Goal: Task Accomplishment & Management: Use online tool/utility

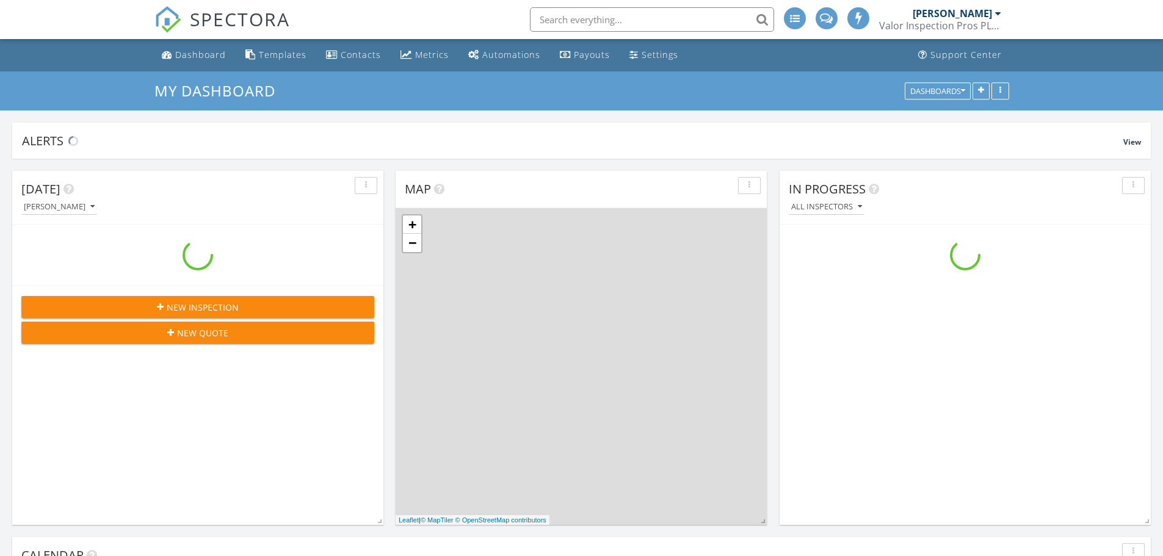
scroll to position [1130, 1182]
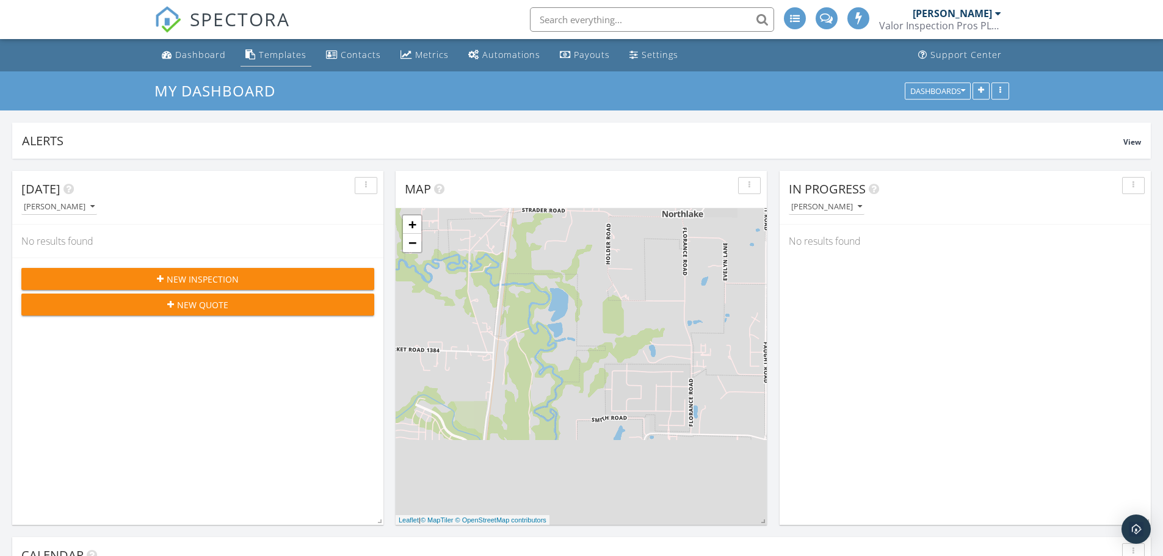
click at [266, 55] on div "Templates" at bounding box center [283, 55] width 48 height 12
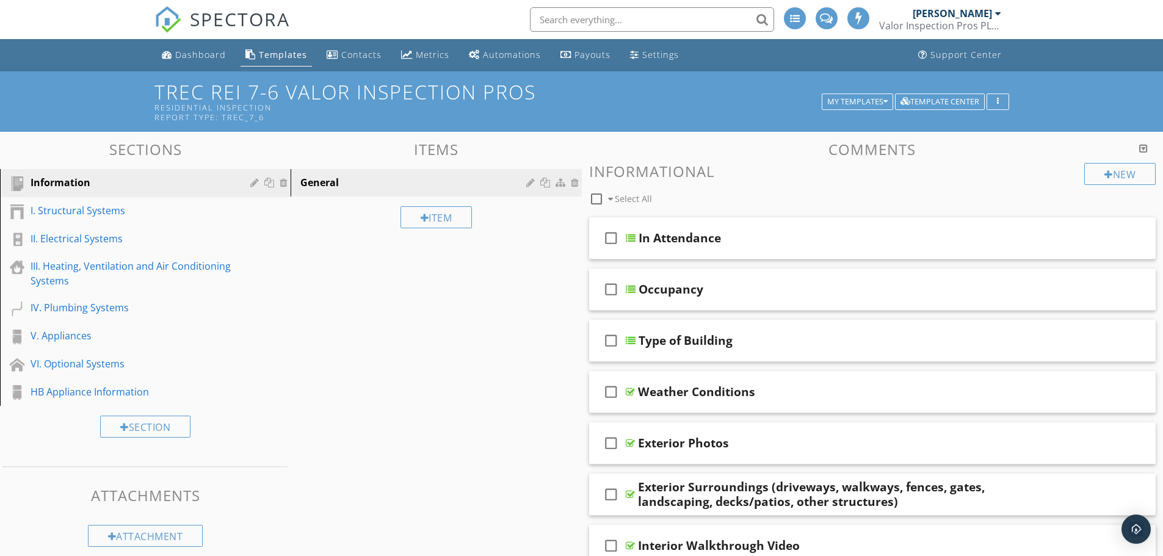
click at [137, 208] on div "I. Structural Systems" at bounding box center [132, 210] width 202 height 15
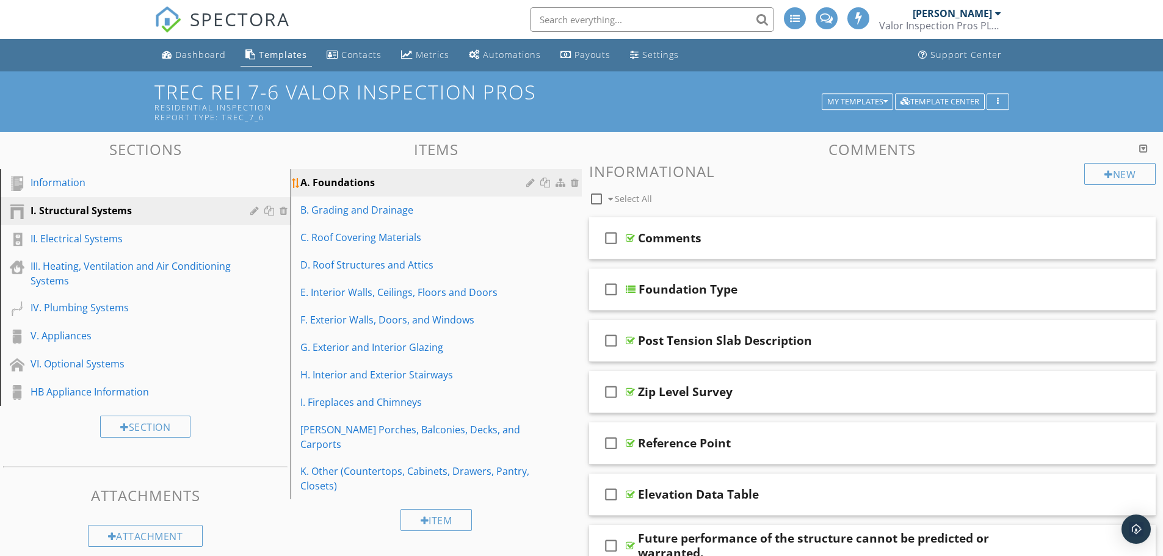
click at [411, 186] on div "A. Foundations" at bounding box center [414, 182] width 229 height 15
click at [833, 286] on div "Foundation Type" at bounding box center [842, 289] width 407 height 15
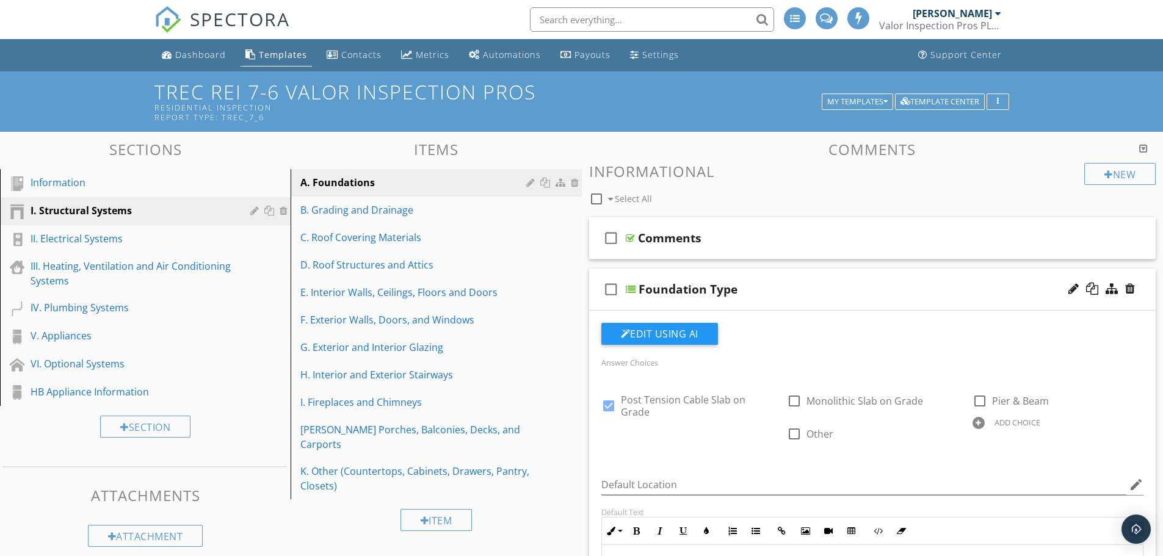
click at [781, 298] on div "check_box_outline_blank Foundation Type" at bounding box center [872, 290] width 567 height 42
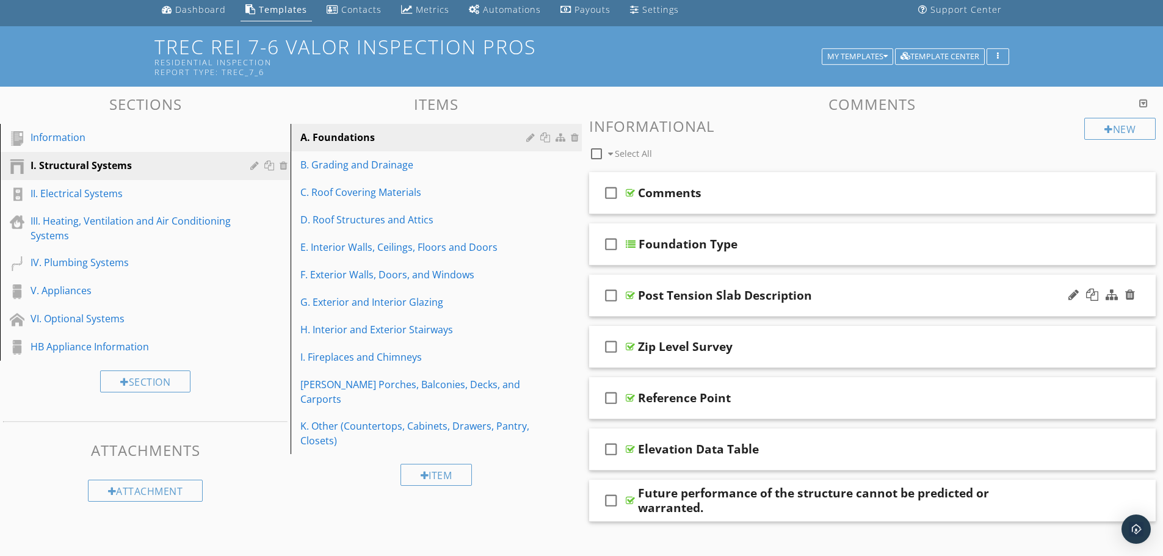
scroll to position [46, 0]
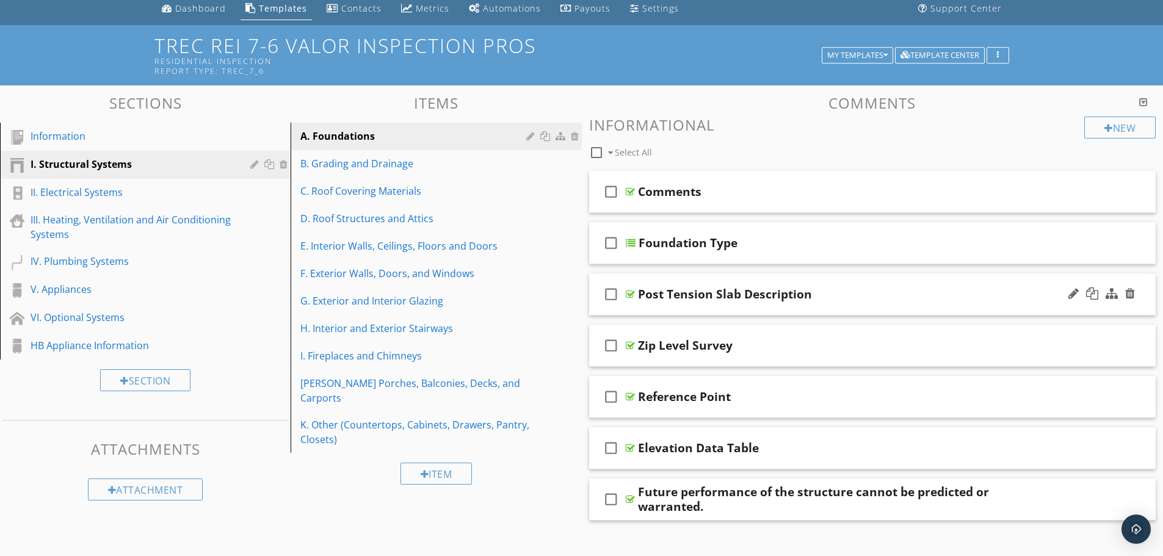
click at [840, 293] on div "Post Tension Slab Description" at bounding box center [841, 294] width 407 height 15
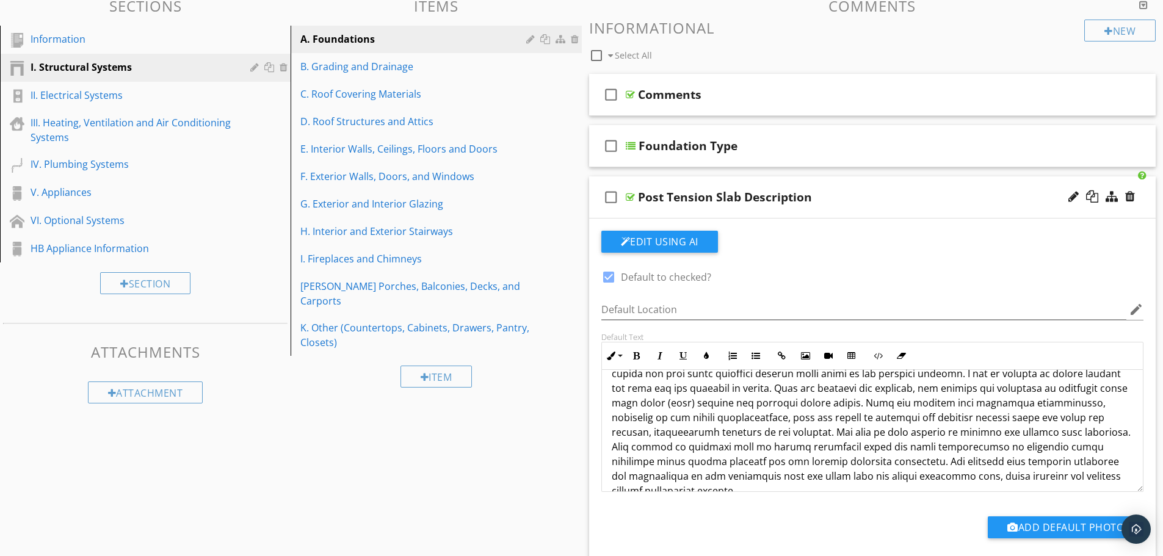
scroll to position [0, 0]
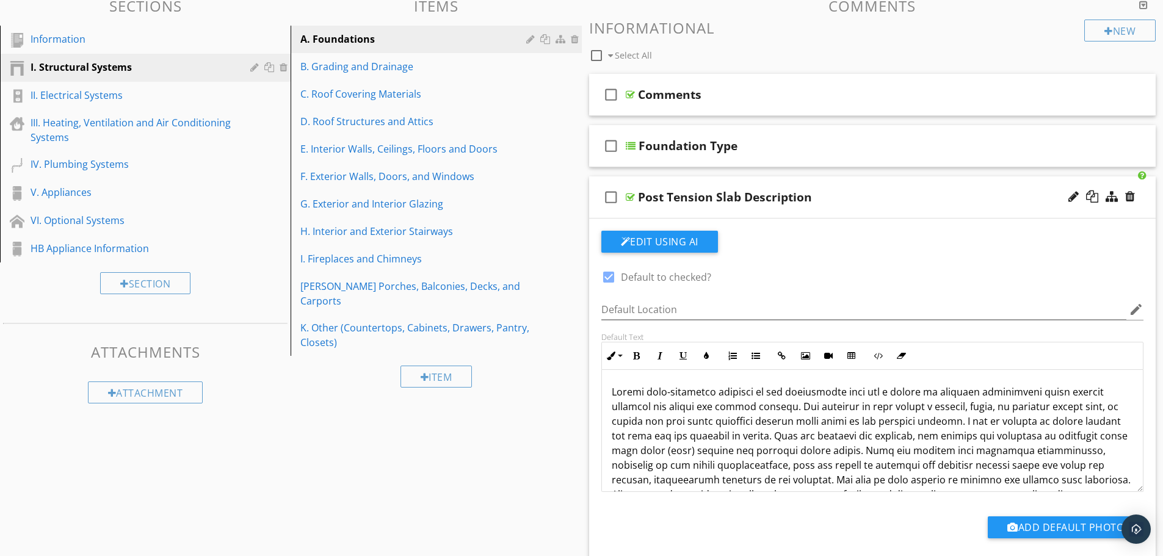
click at [854, 193] on div "Post Tension Slab Description" at bounding box center [841, 197] width 407 height 15
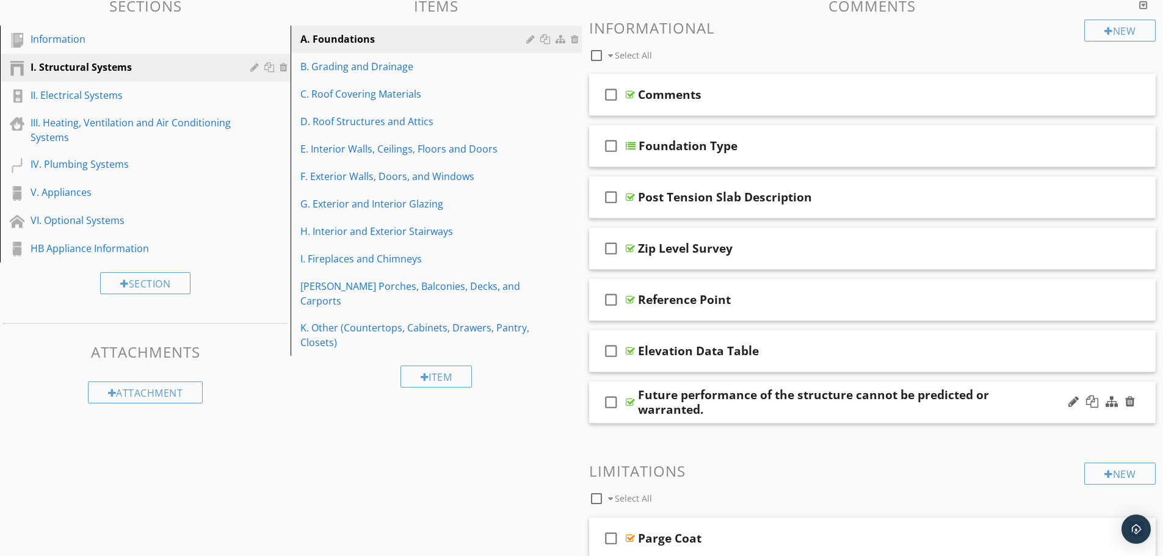
click at [819, 408] on div "Future performance of the structure cannot be predicted or warranted." at bounding box center [841, 402] width 407 height 29
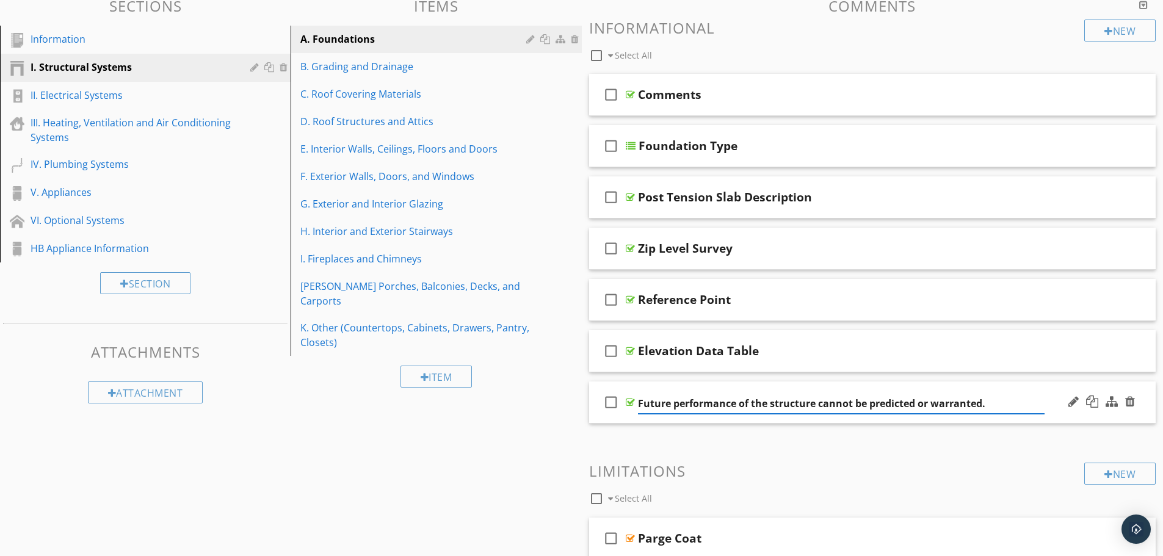
click at [819, 401] on input "Future performance of the structure cannot be predicted or warranted." at bounding box center [841, 404] width 407 height 20
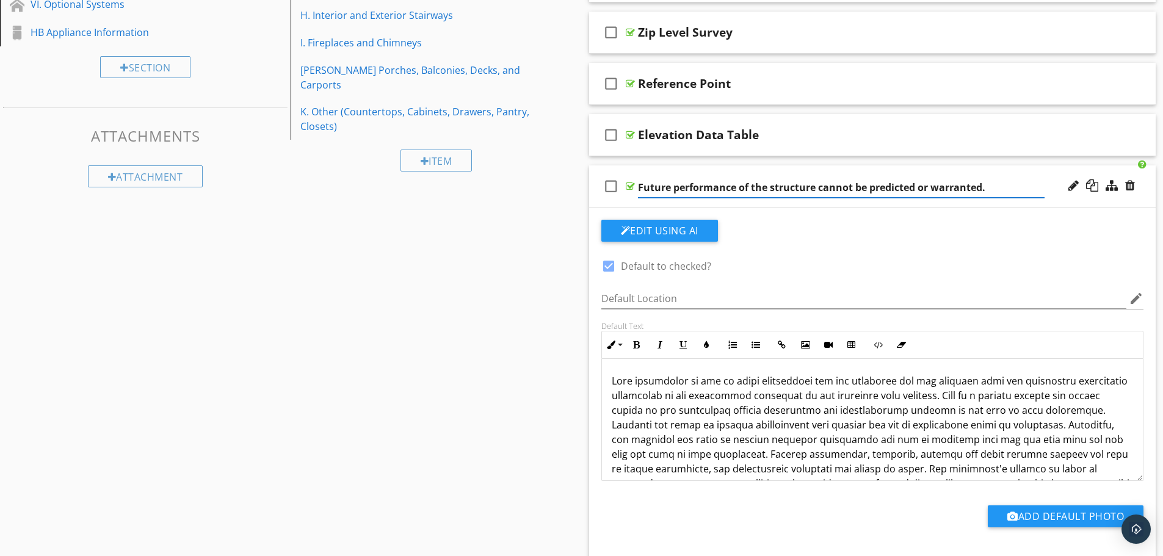
scroll to position [359, 0]
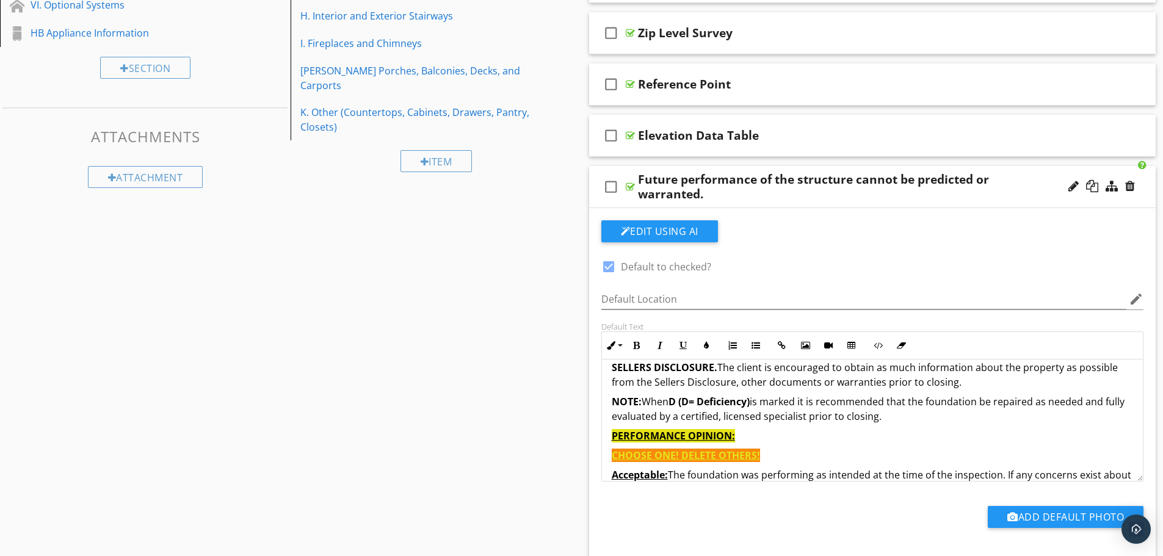
scroll to position [363, 0]
click at [923, 416] on p "NOTE: When D (D= Deficiency) is marked it is recommended that the foundation be…" at bounding box center [873, 406] width 522 height 29
copy div "This inspection is one of first impressions and the inspector was not provided …"
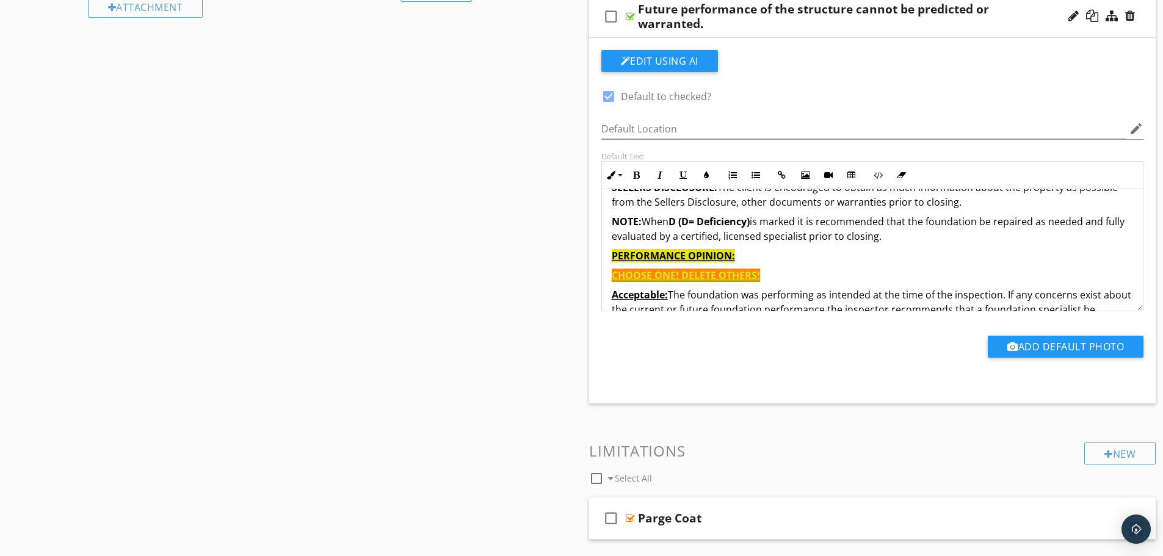
scroll to position [370, 0]
click at [751, 269] on p "CHOOSE ONE! DELETE OTHERS!" at bounding box center [873, 276] width 522 height 15
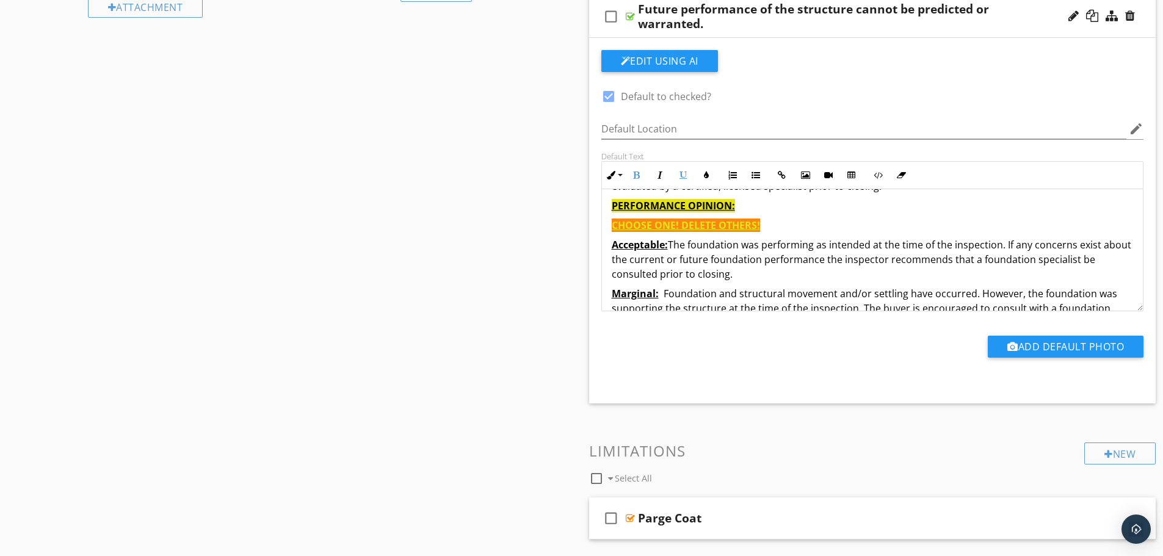
scroll to position [443, 0]
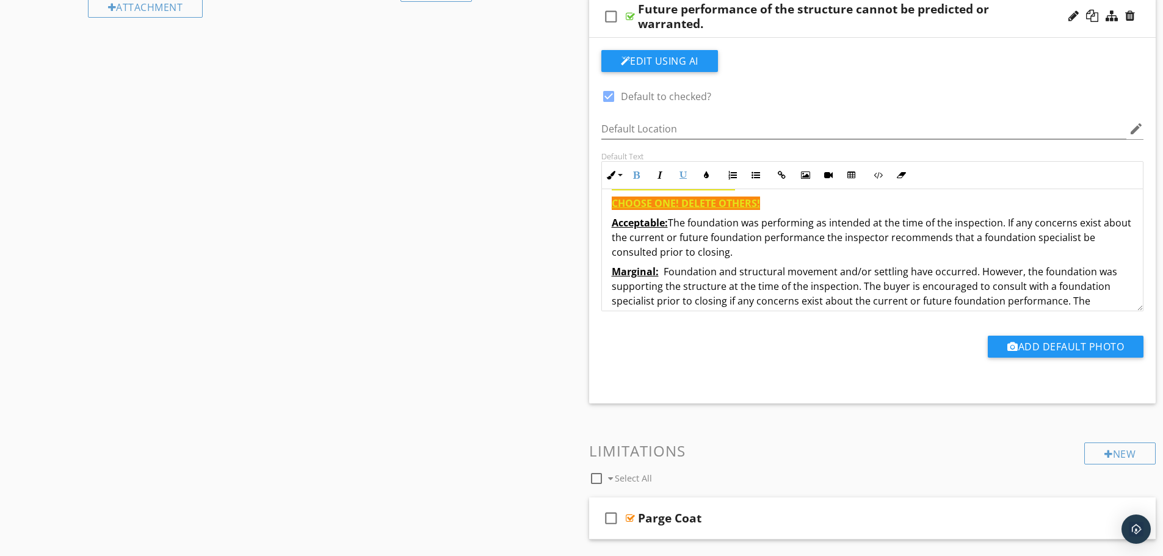
click at [612, 202] on span "CHOOSE ONE! DELETE OTHERS!" at bounding box center [686, 203] width 148 height 13
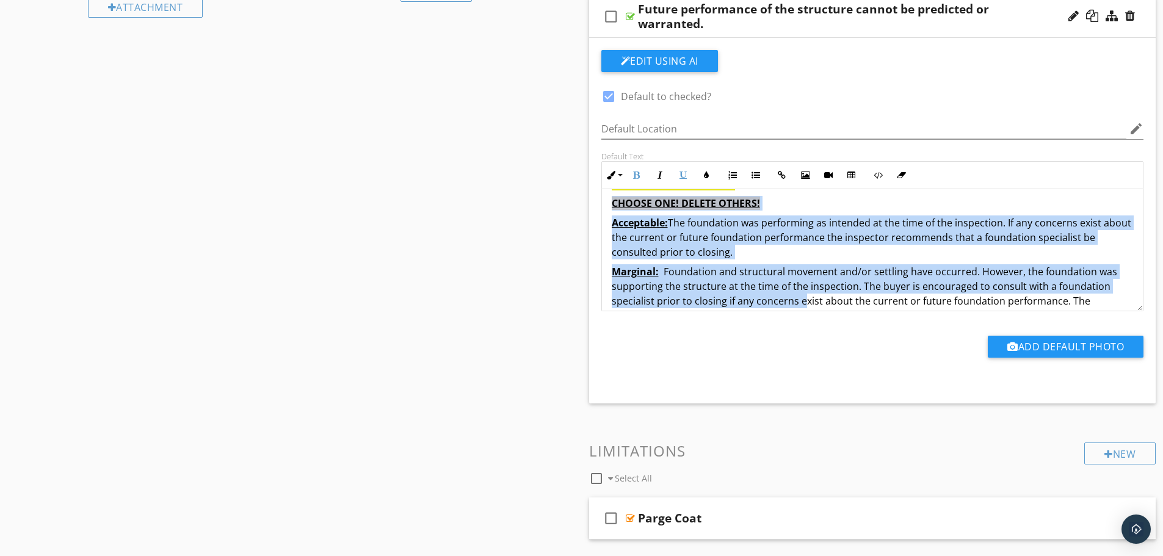
scroll to position [533, 0]
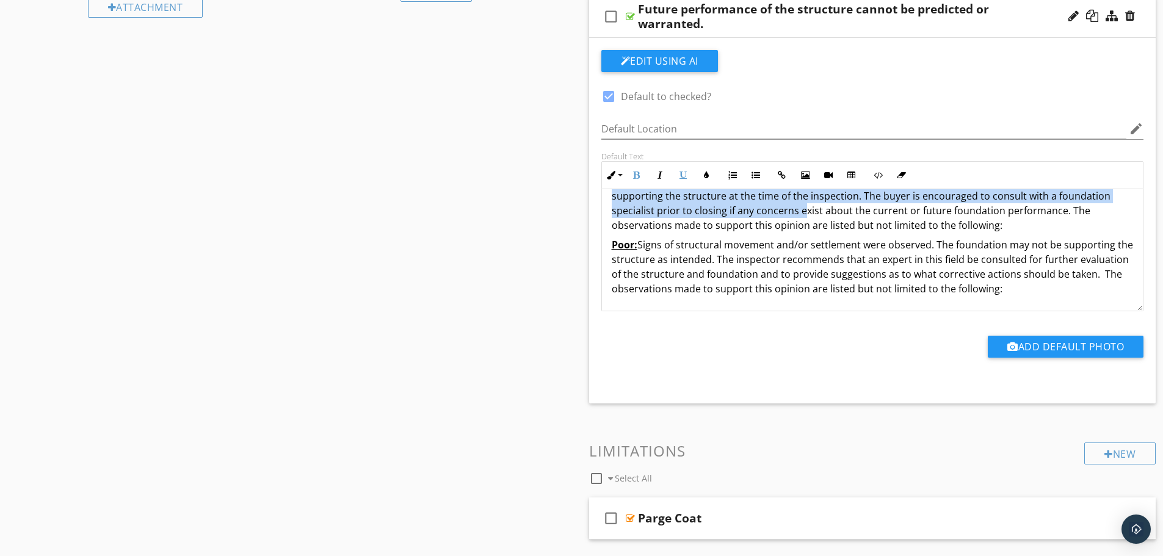
drag, startPoint x: 612, startPoint y: 202, endPoint x: 1064, endPoint y: 292, distance: 460.9
copy div "CHOOSE ONE! DELETE OTHERS! Acceptable: The foundation was performing as intende…"
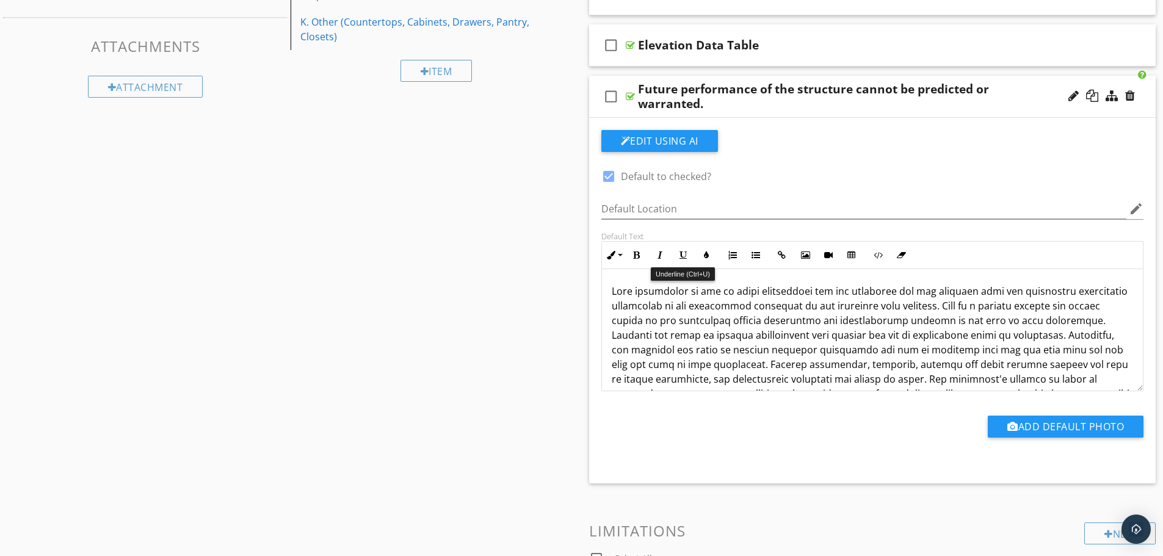
scroll to position [449, 0]
click at [650, 90] on div "Future performance of the structure cannot be predicted or warranted." at bounding box center [841, 96] width 407 height 29
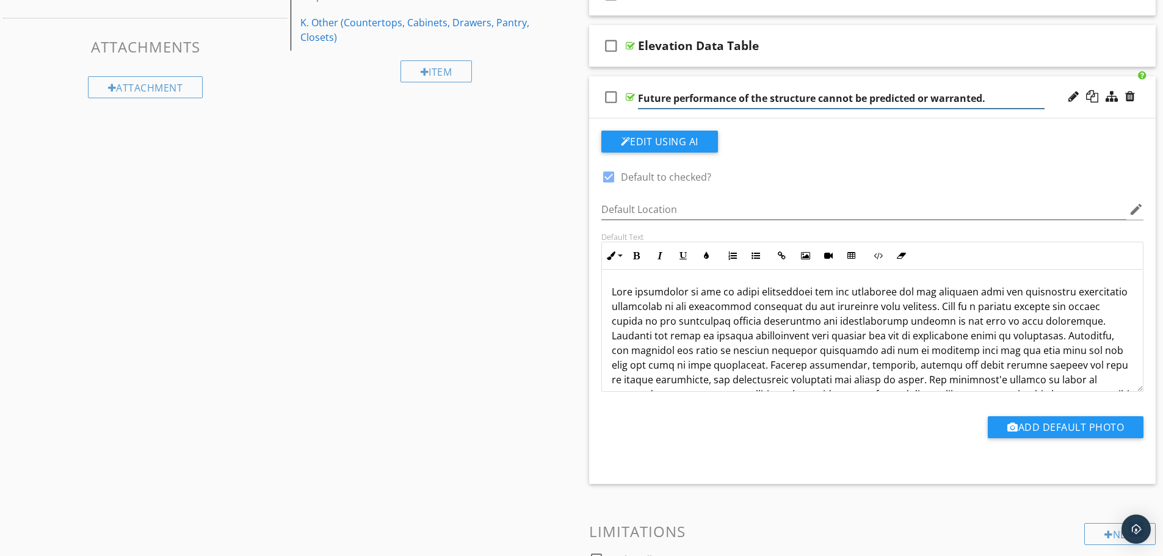
click at [650, 90] on input "Future performance of the structure cannot be predicted or warranted." at bounding box center [841, 99] width 407 height 20
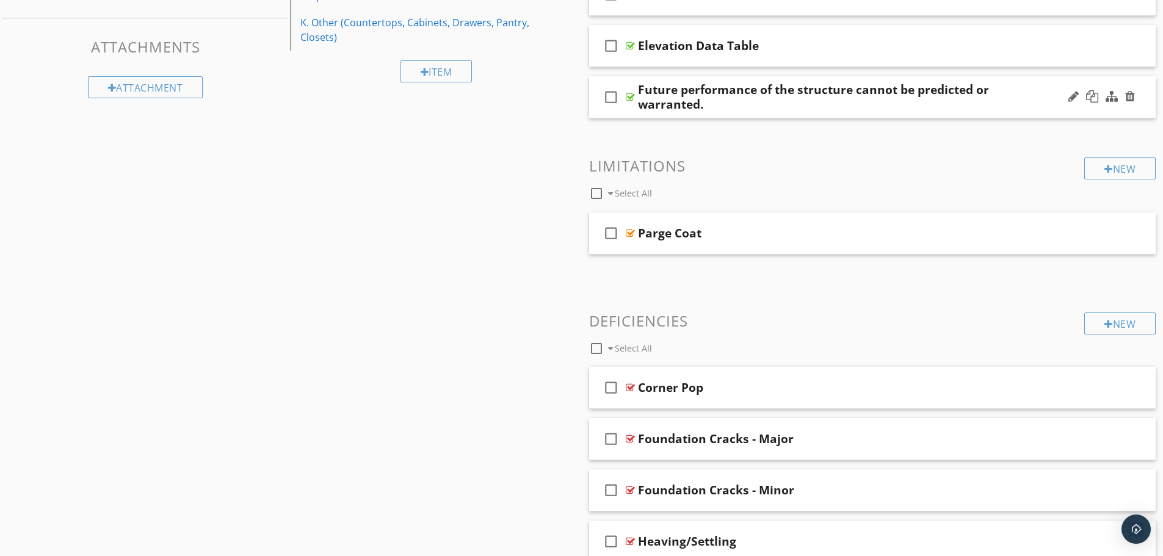
click at [806, 102] on div "Future performance of the structure cannot be predicted or warranted." at bounding box center [841, 96] width 407 height 29
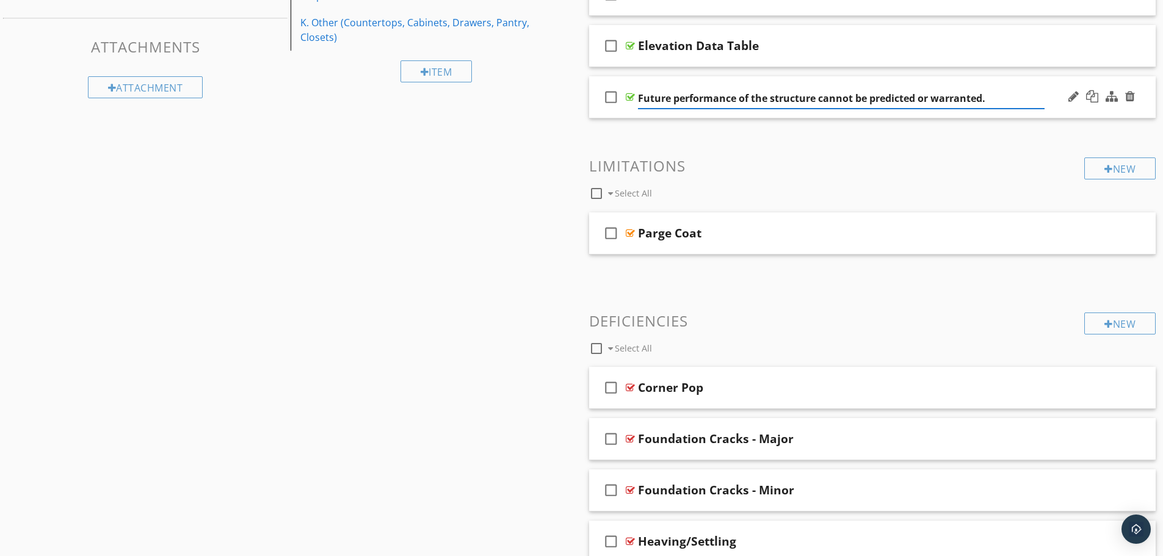
click at [597, 111] on div "check_box_outline_blank Future performance of the structure cannot be predicted…" at bounding box center [872, 97] width 567 height 42
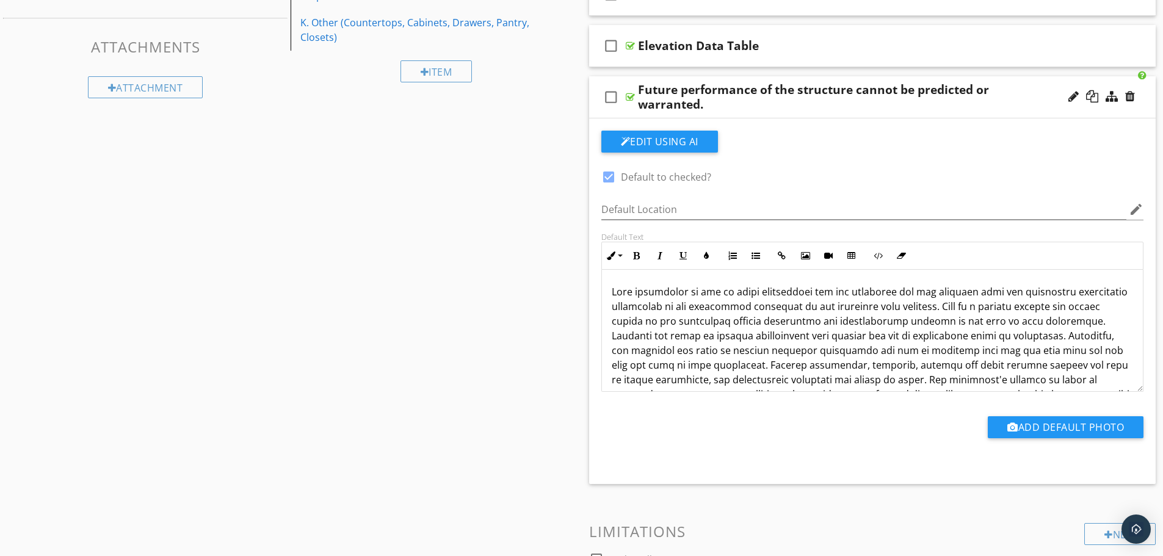
click at [616, 289] on p "NOT a structural engineer. This inspection is NOT an engineering report or eval…" at bounding box center [873, 387] width 522 height 205
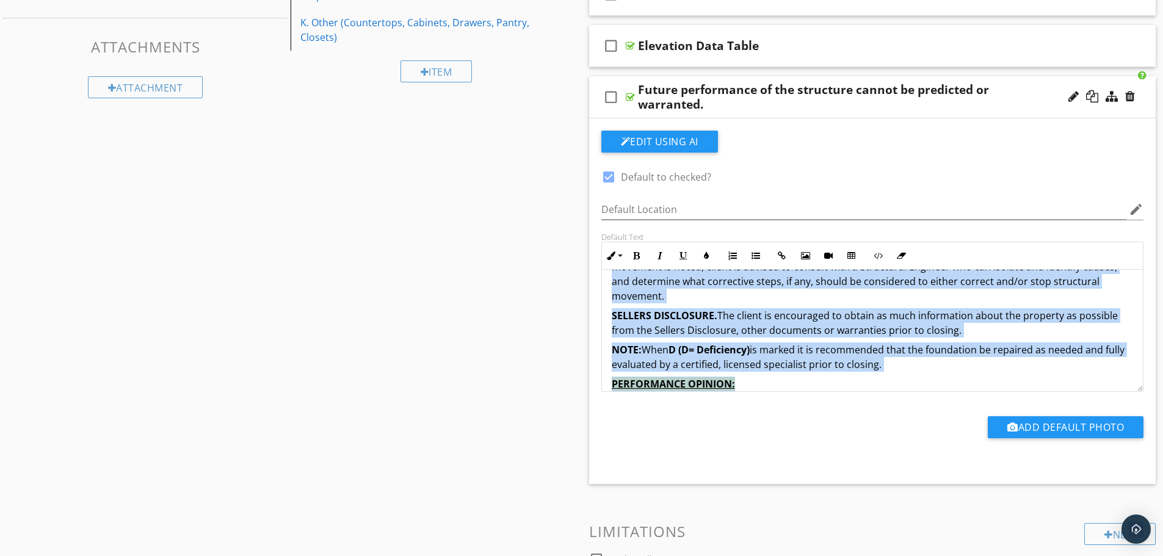
scroll to position [343, 0]
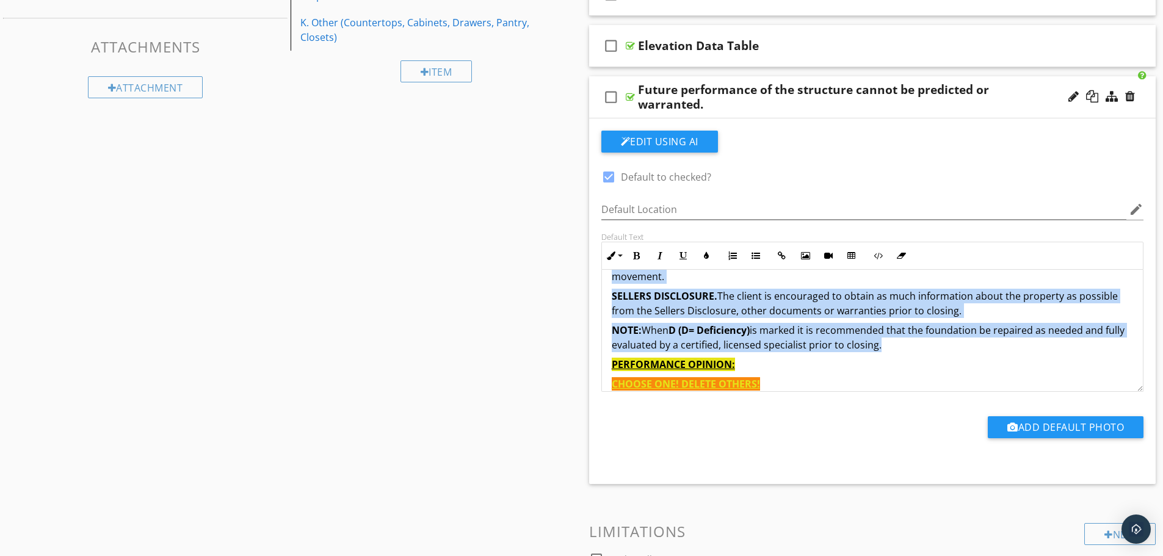
copy div "This inspection is one of first impressions and the inspector was not provided …"
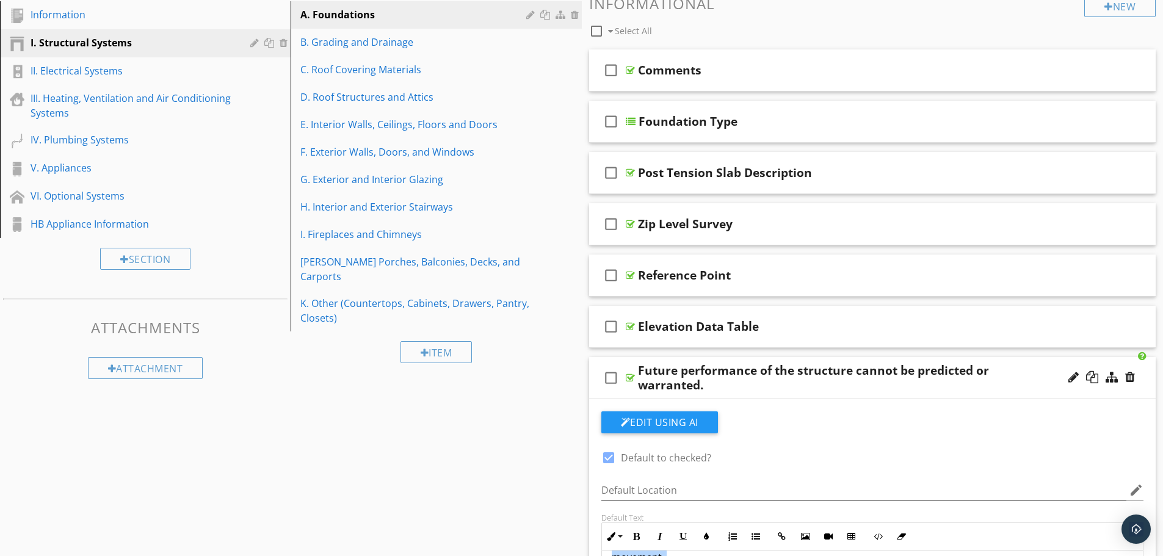
scroll to position [167, 0]
click at [1034, 383] on div "Future performance of the structure cannot be predicted or warranted." at bounding box center [841, 378] width 407 height 29
click at [595, 385] on div "check_box_outline_blank Future performance of the structure cannot be predicted…" at bounding box center [872, 379] width 567 height 42
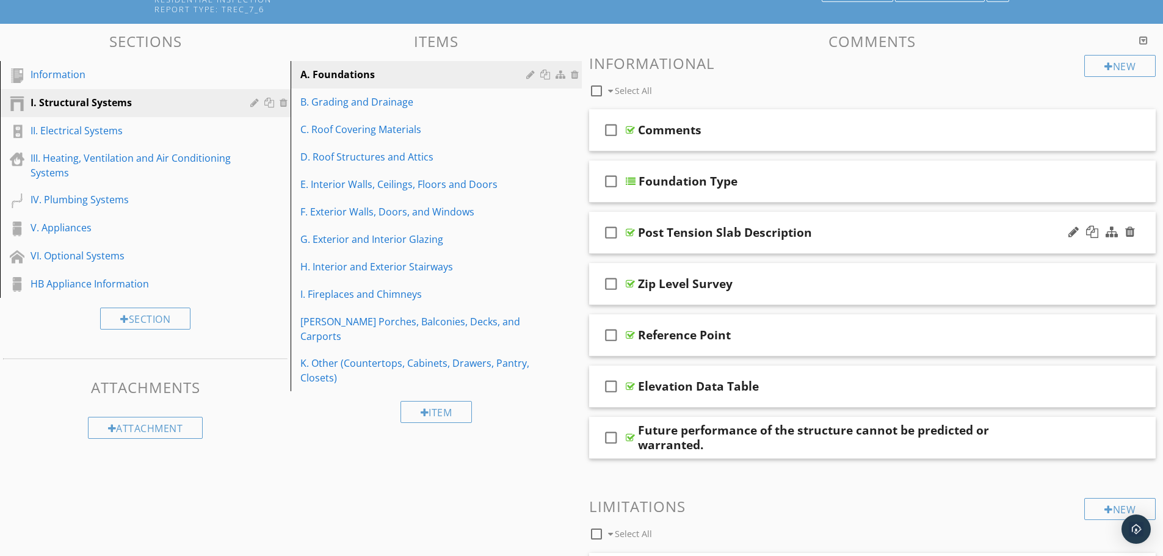
scroll to position [107, 0]
click at [861, 286] on div "Zip Level Survey" at bounding box center [841, 284] width 407 height 15
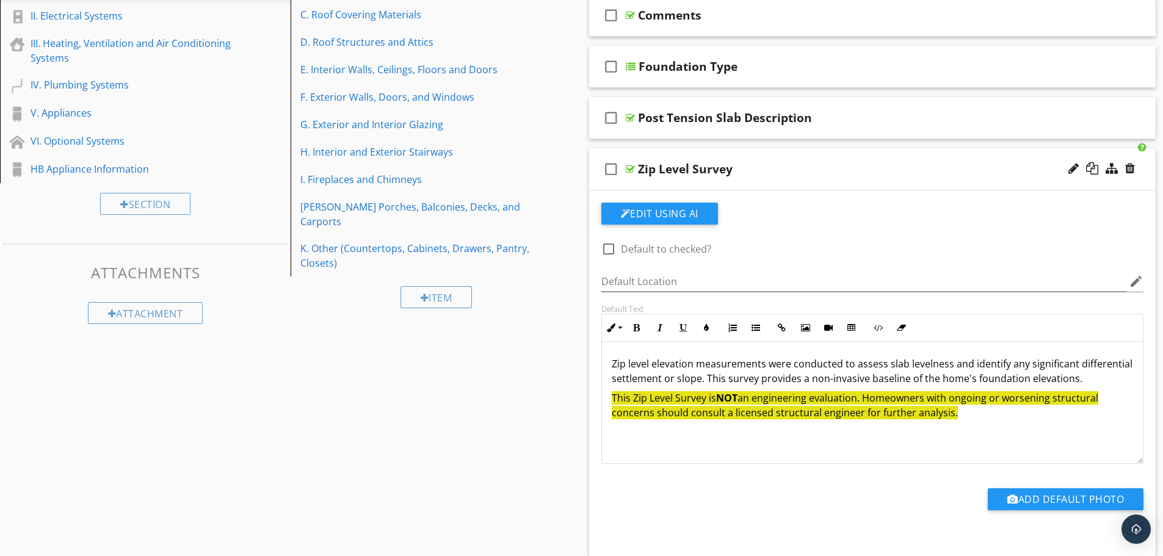
scroll to position [224, 0]
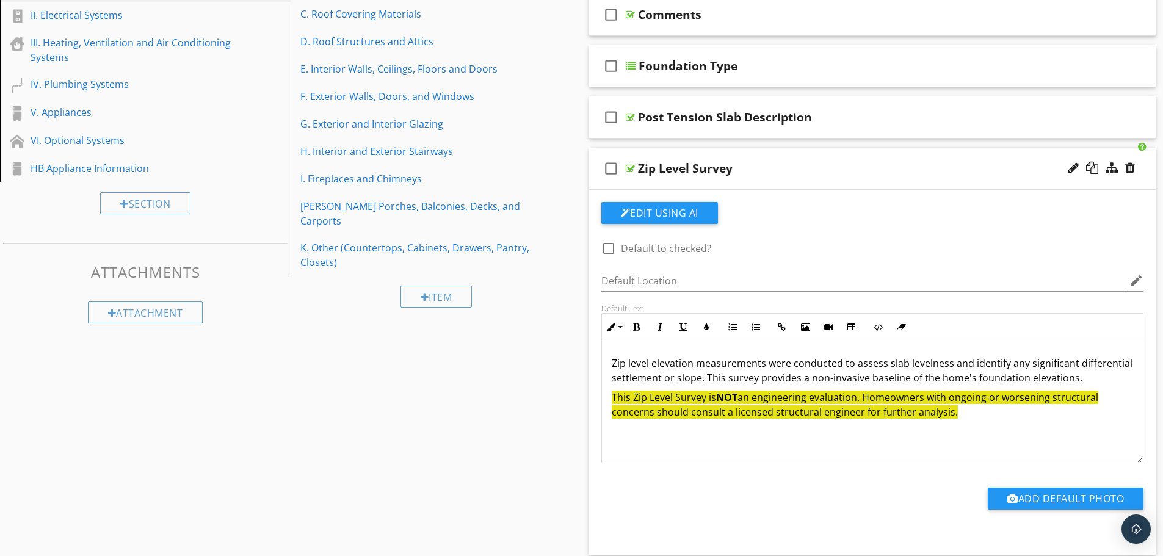
drag, startPoint x: 960, startPoint y: 428, endPoint x: 609, endPoint y: 367, distance: 356.5
click at [609, 367] on div "Zip level elevation measurements were conducted to assess slab levelness and id…" at bounding box center [873, 402] width 542 height 122
copy div "Zip level elevation measurements were conducted to assess slab levelness and id…"
click at [793, 420] on p "This Zip Level Survey is NOT an engineering evaluation. Homeowners with ongoing…" at bounding box center [873, 404] width 522 height 29
click at [977, 420] on p "This Zip Level Survey is NOT an engineering evaluation. Homeowners with ongoing…" at bounding box center [873, 404] width 522 height 29
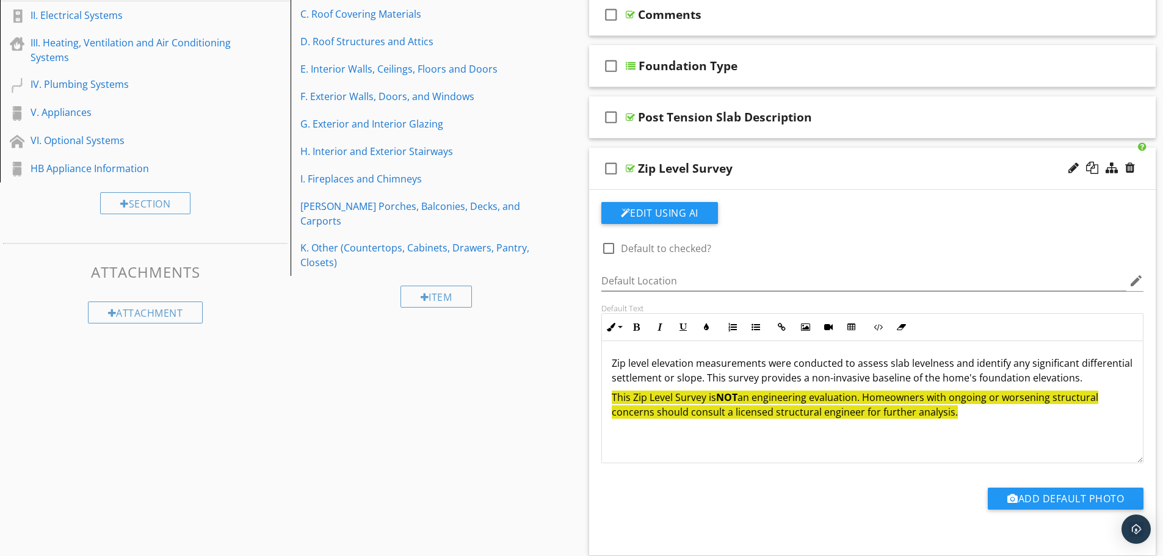
drag, startPoint x: 975, startPoint y: 428, endPoint x: 600, endPoint y: 362, distance: 380.9
click at [600, 362] on div "Default Text Inline Style XLarge Large Normal Small Light Small/Light Bold Ital…" at bounding box center [873, 384] width 558 height 160
copy div "Zip level elevation measurements were conducted to assess slab levelness and id…"
click at [808, 170] on div "Zip Level Survey" at bounding box center [841, 168] width 407 height 15
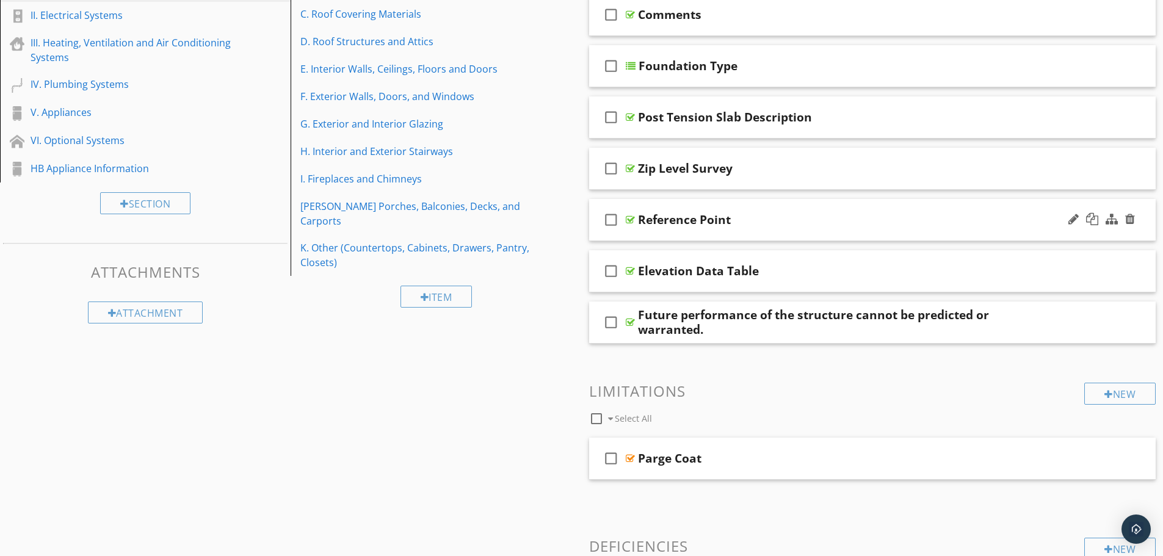
click at [792, 221] on div "Reference Point" at bounding box center [841, 220] width 407 height 15
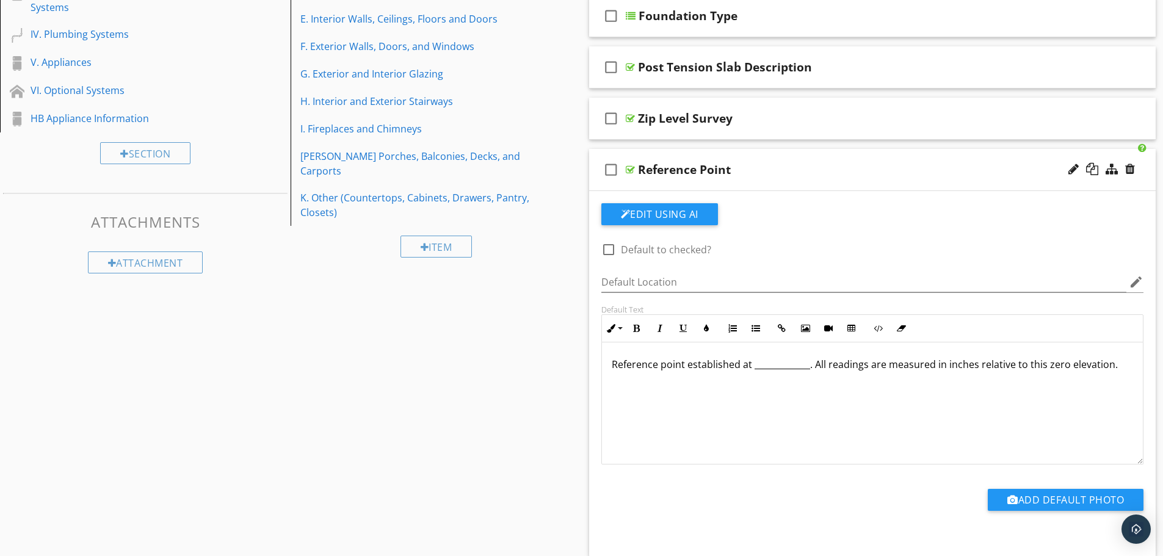
scroll to position [283, 0]
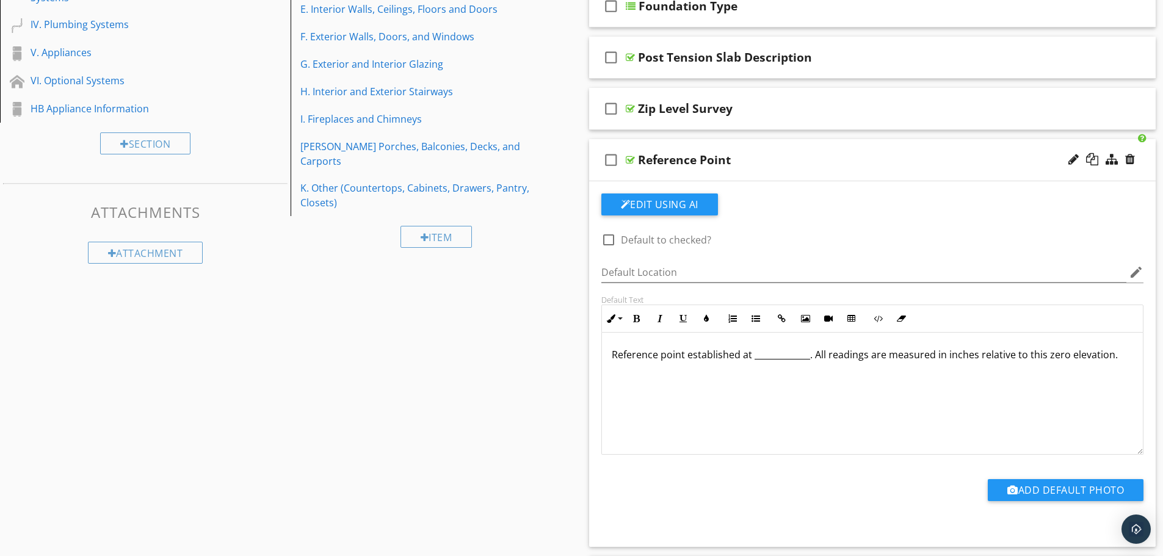
click at [613, 352] on p "Reference point established at _____________. All readings are measured in inch…" at bounding box center [873, 355] width 522 height 15
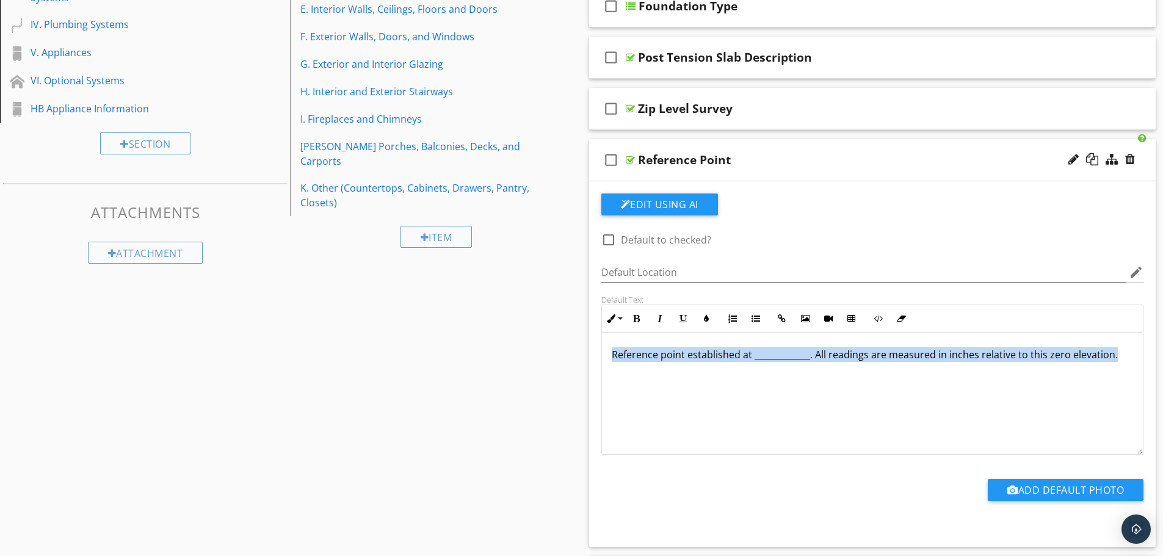
drag, startPoint x: 613, startPoint y: 352, endPoint x: 1137, endPoint y: 354, distance: 524.6
click at [1137, 354] on div "Reference point established at _____________. All readings are measured in inch…" at bounding box center [873, 394] width 543 height 122
copy p "Reference point established at _____________. All readings are measured in inch…"
click at [894, 417] on div "Reference point established at _____________. All readings are measured in inch…" at bounding box center [873, 394] width 542 height 122
click at [953, 348] on p "Reference point established at _____________. All readings are measured in inch…" at bounding box center [873, 355] width 522 height 15
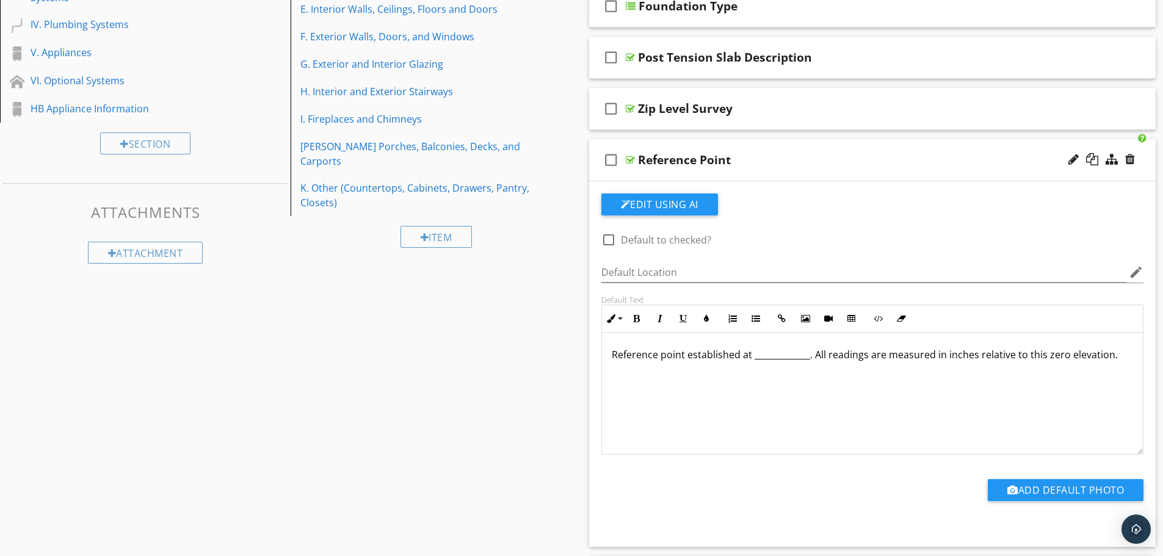
click at [956, 354] on p "Reference point established at _____________. All readings are measured in inch…" at bounding box center [873, 355] width 522 height 15
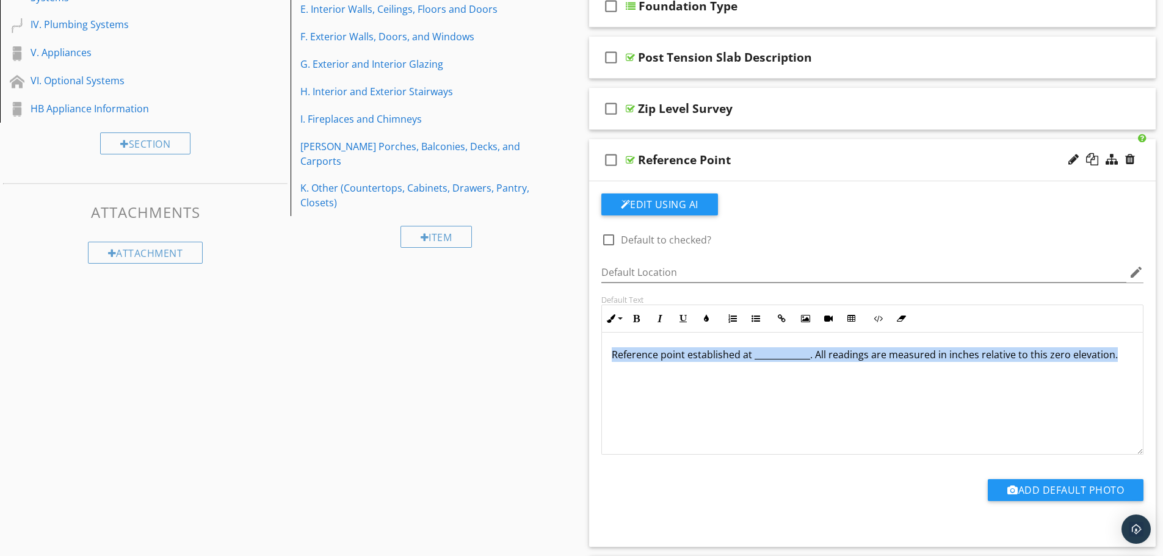
click at [956, 354] on p "Reference point established at _____________. All readings are measured in inch…" at bounding box center [873, 355] width 522 height 15
copy p "Reference point established at _____________. All readings are measured in inch…"
click at [869, 158] on div "Reference Point" at bounding box center [841, 160] width 407 height 15
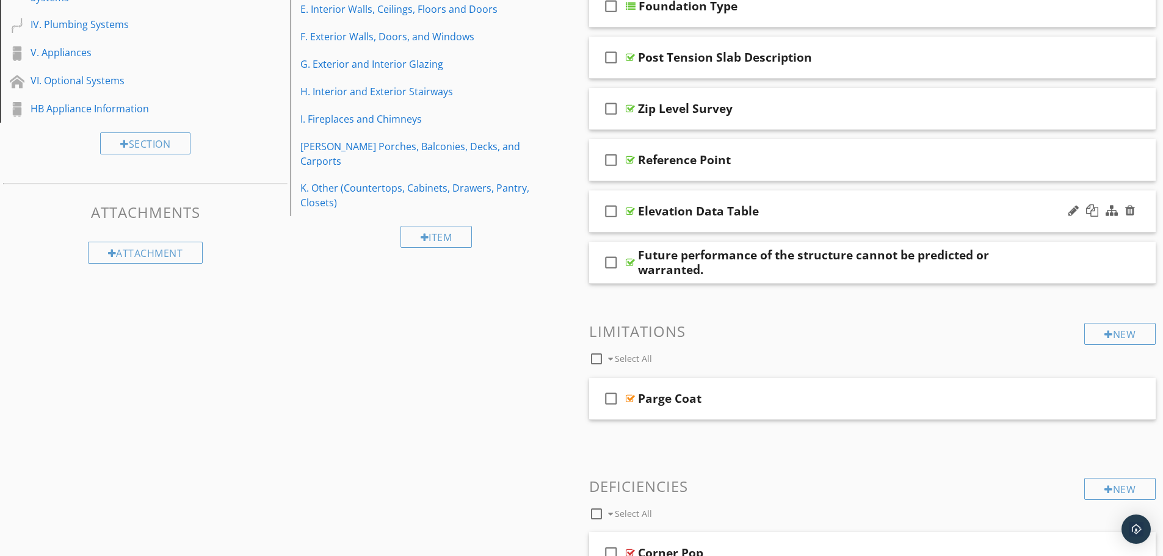
click at [873, 217] on div "Elevation Data Table" at bounding box center [841, 211] width 407 height 15
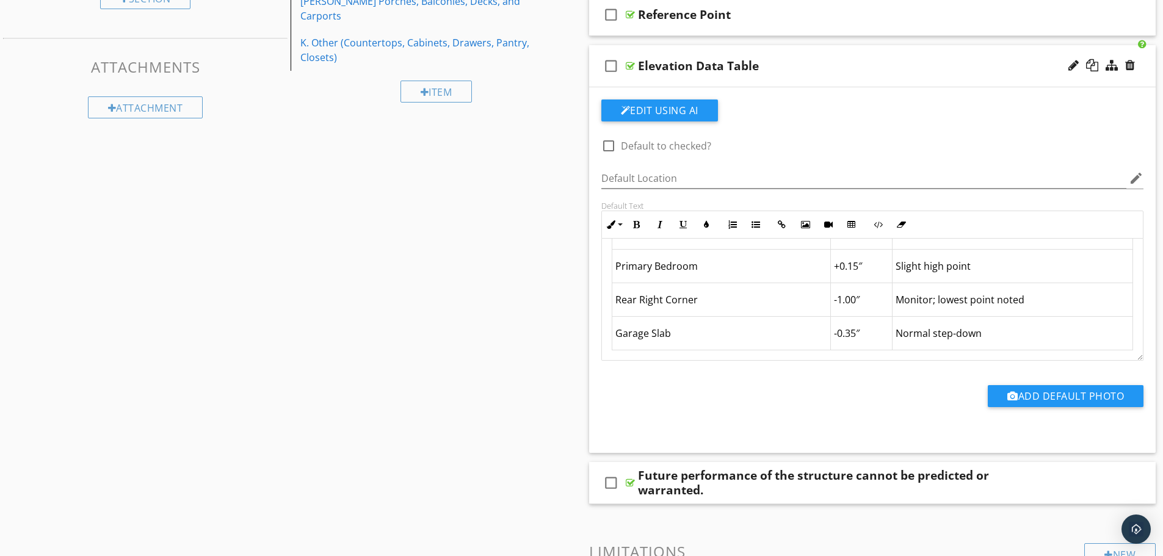
scroll to position [430, 0]
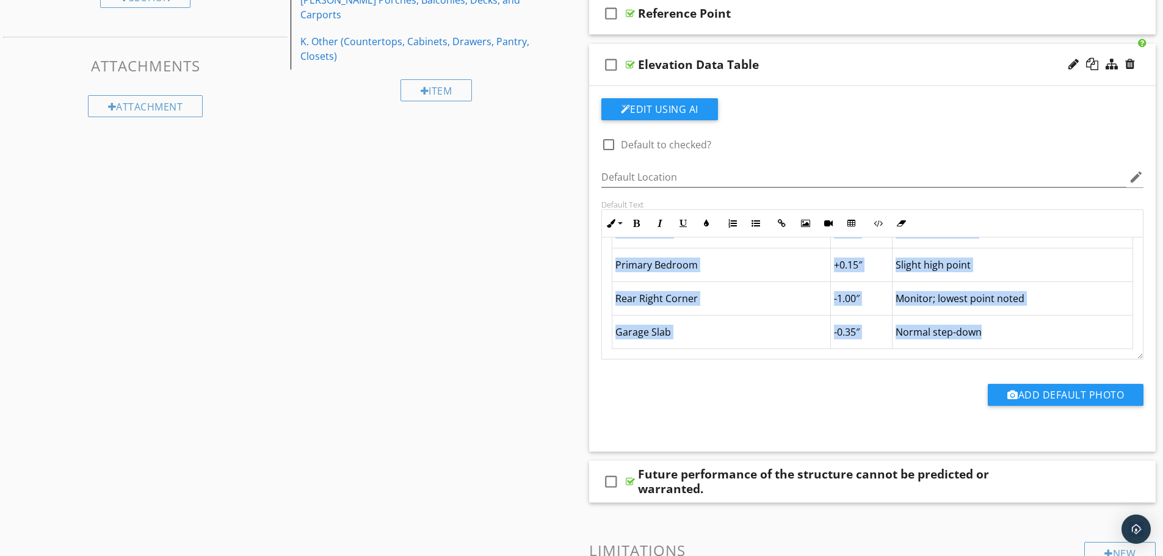
drag, startPoint x: 610, startPoint y: 314, endPoint x: 1047, endPoint y: 340, distance: 437.4
click at [1047, 340] on div "Survey Location Elevation (inches) Notes Kitchen (Reference Point) 0.00″ Refere…" at bounding box center [873, 253] width 542 height 213
copy div "Survey Location Elevation (inches) Notes Kitchen (Reference Point) 0.00″ Refere…"
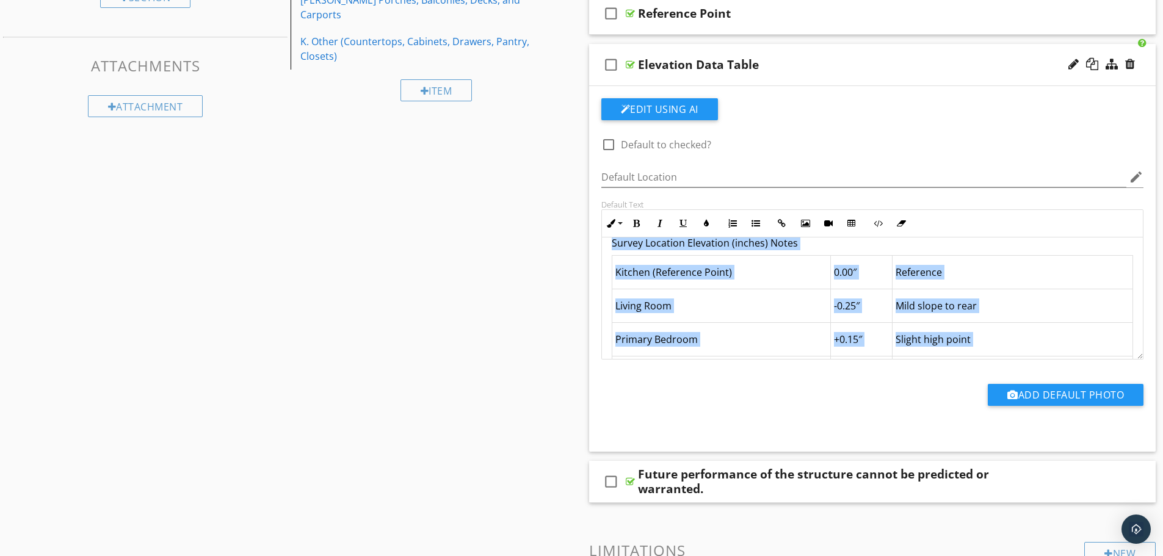
scroll to position [20, 0]
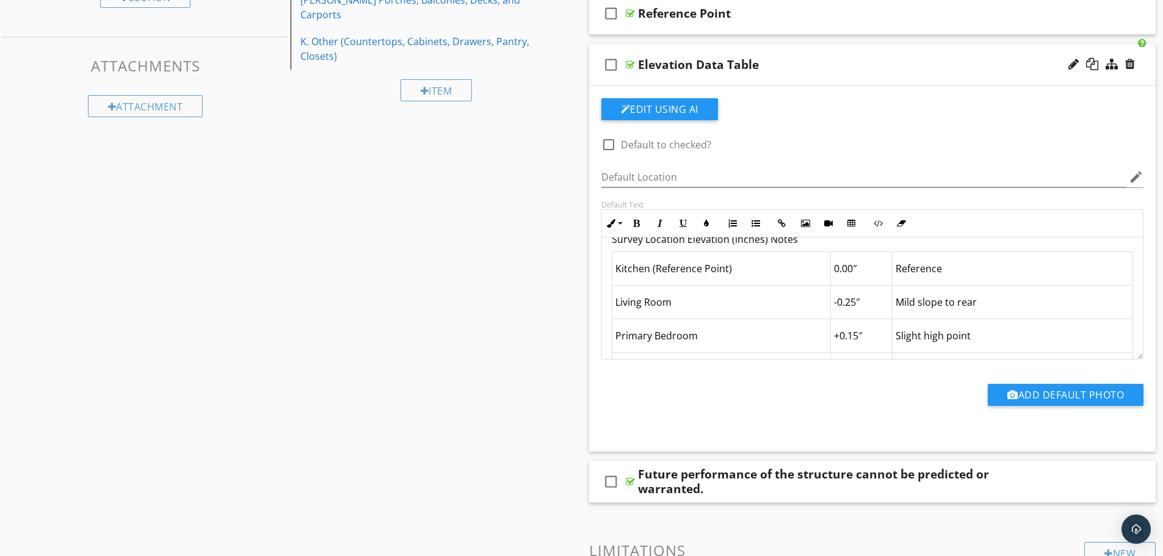
click at [825, 75] on div "check_box_outline_blank Elevation Data Table" at bounding box center [872, 65] width 567 height 42
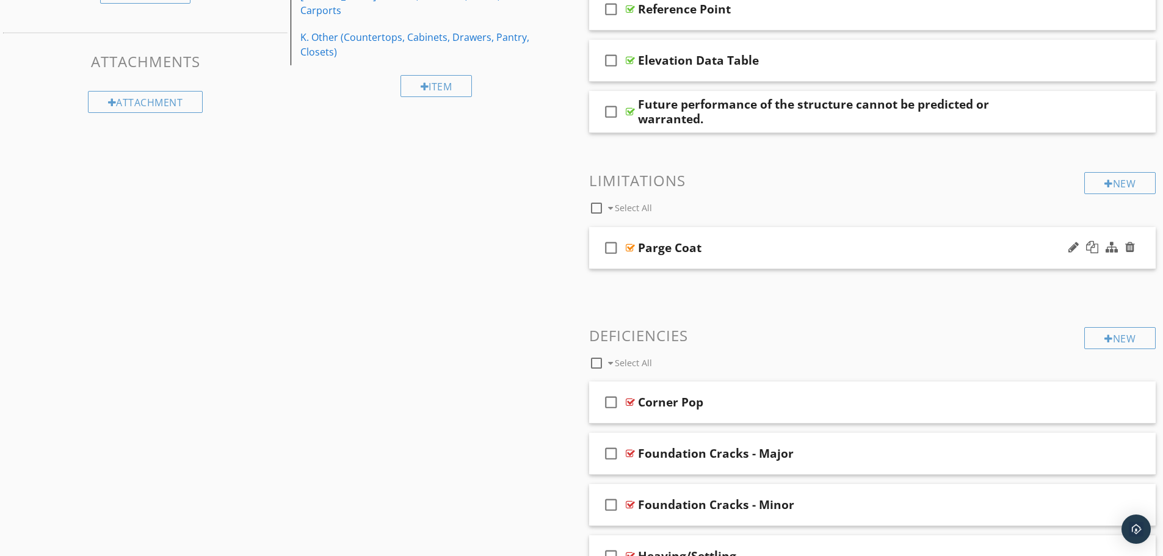
scroll to position [435, 0]
click at [809, 255] on div "check_box_outline_blank Parge Coat" at bounding box center [872, 248] width 567 height 42
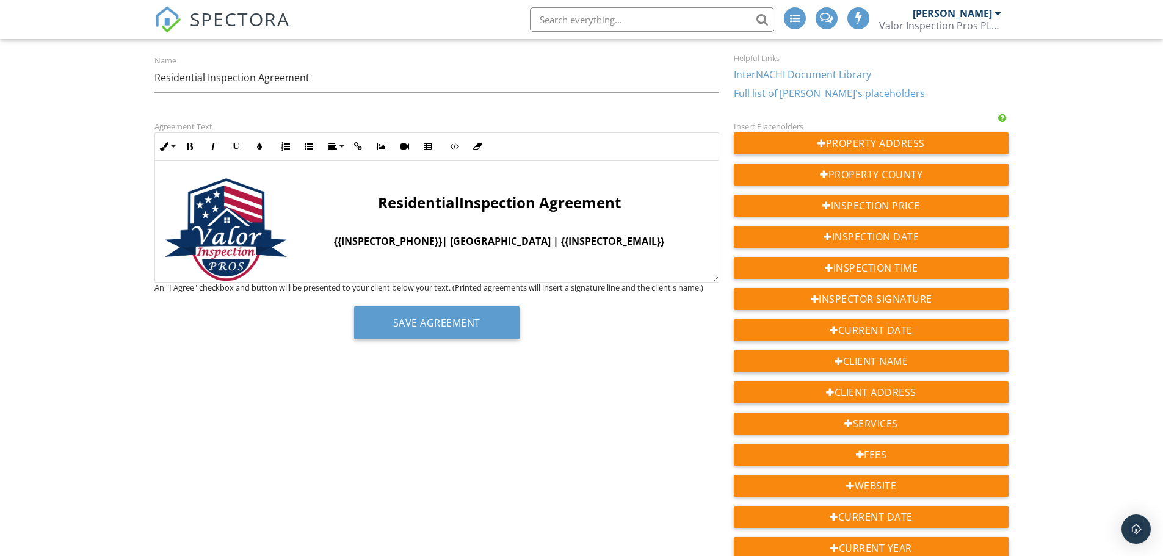
scroll to position [79, 0]
